Goal: Task Accomplishment & Management: Use online tool/utility

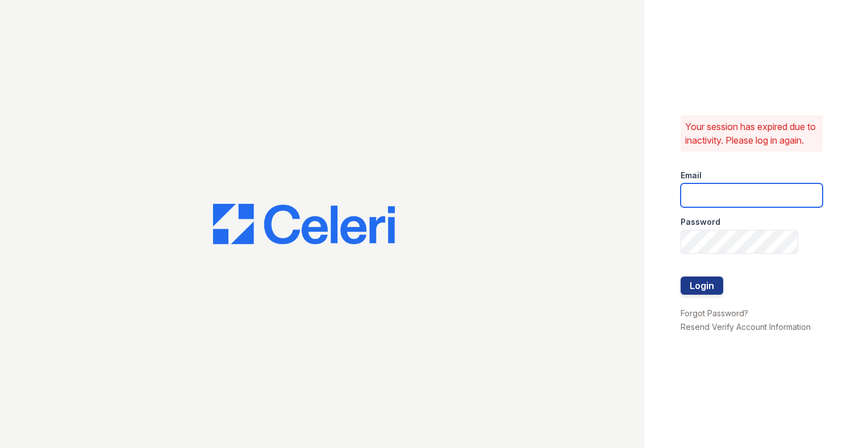
click at [703, 204] on input "email" at bounding box center [752, 196] width 142 height 24
type input "[PERSON_NAME][EMAIL_ADDRESS][DOMAIN_NAME]"
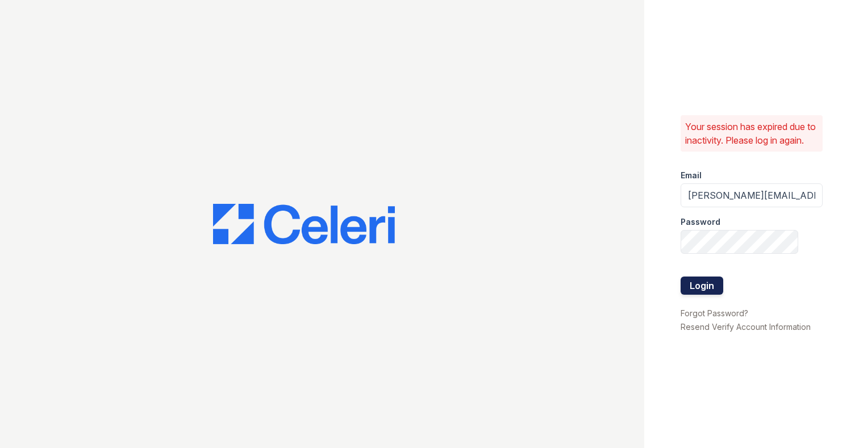
click at [711, 288] on button "Login" at bounding box center [702, 286] width 43 height 18
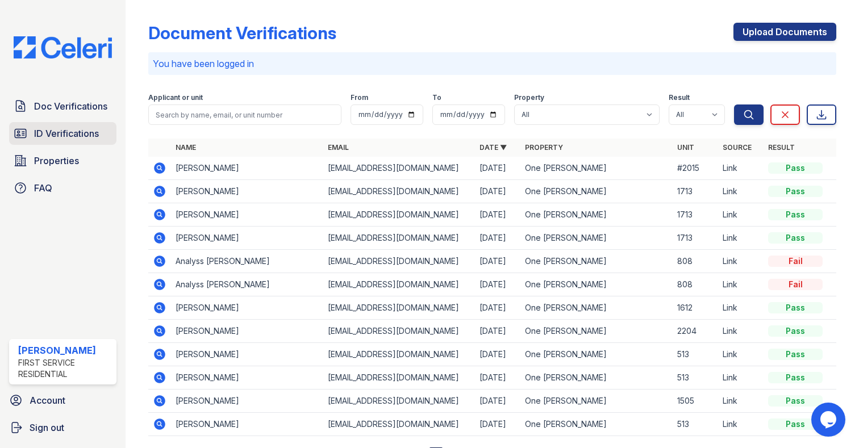
click at [68, 128] on span "ID Verifications" at bounding box center [66, 134] width 65 height 14
